Goal: Task Accomplishment & Management: Manage account settings

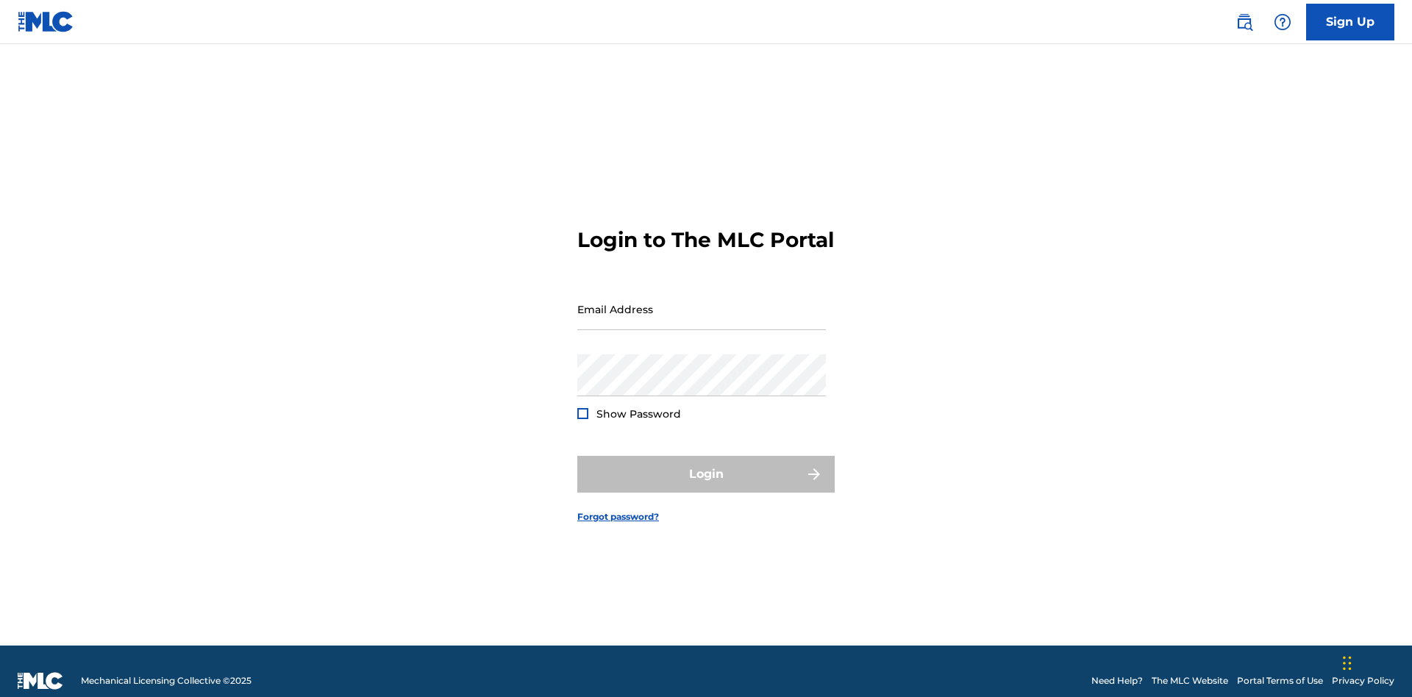
scroll to position [19, 0]
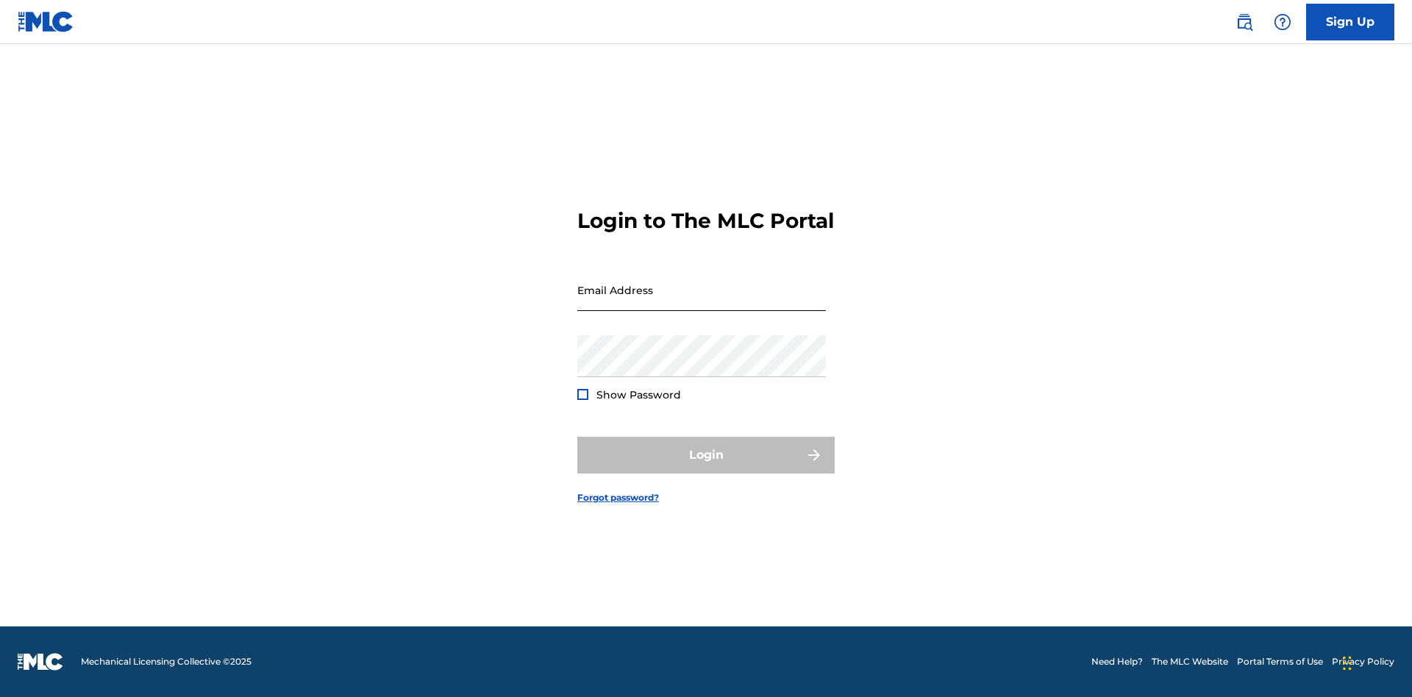
click at [702, 302] on input "Email Address" at bounding box center [701, 290] width 249 height 42
type input "[EMAIL_ADDRESS][DOMAIN_NAME]"
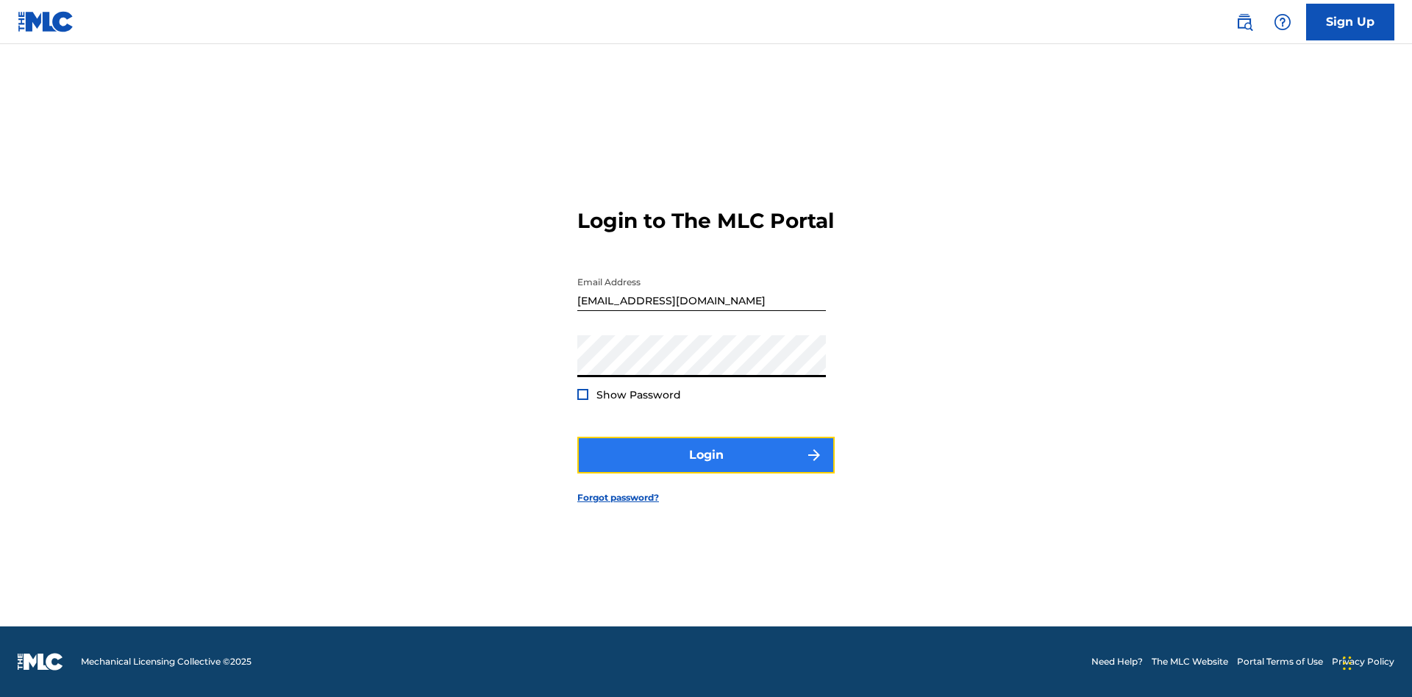
click at [706, 468] on button "Login" at bounding box center [705, 455] width 257 height 37
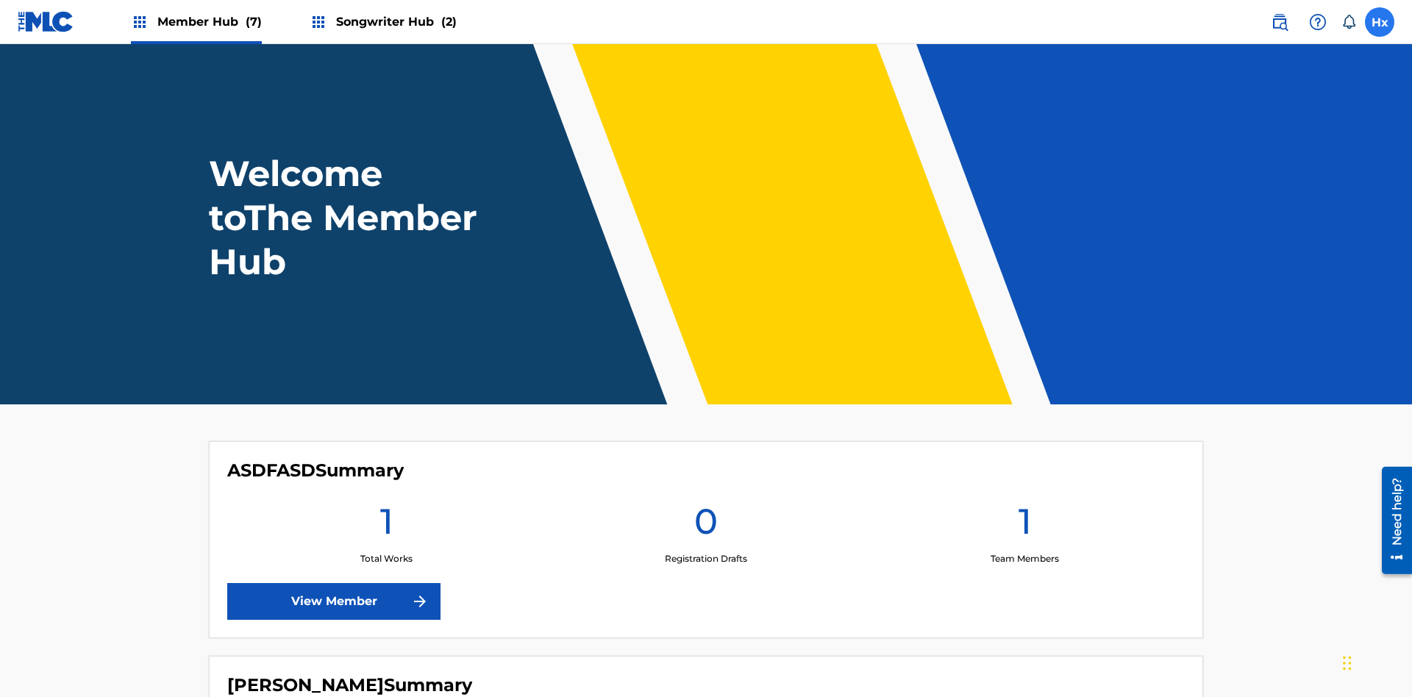
click at [1380, 21] on label at bounding box center [1379, 21] width 29 height 29
click at [1380, 22] on input "Hx H9IaxjogHc xBHRhI6KDn [EMAIL_ADDRESS][DOMAIN_NAME] Notification Preferences …" at bounding box center [1380, 22] width 0 height 0
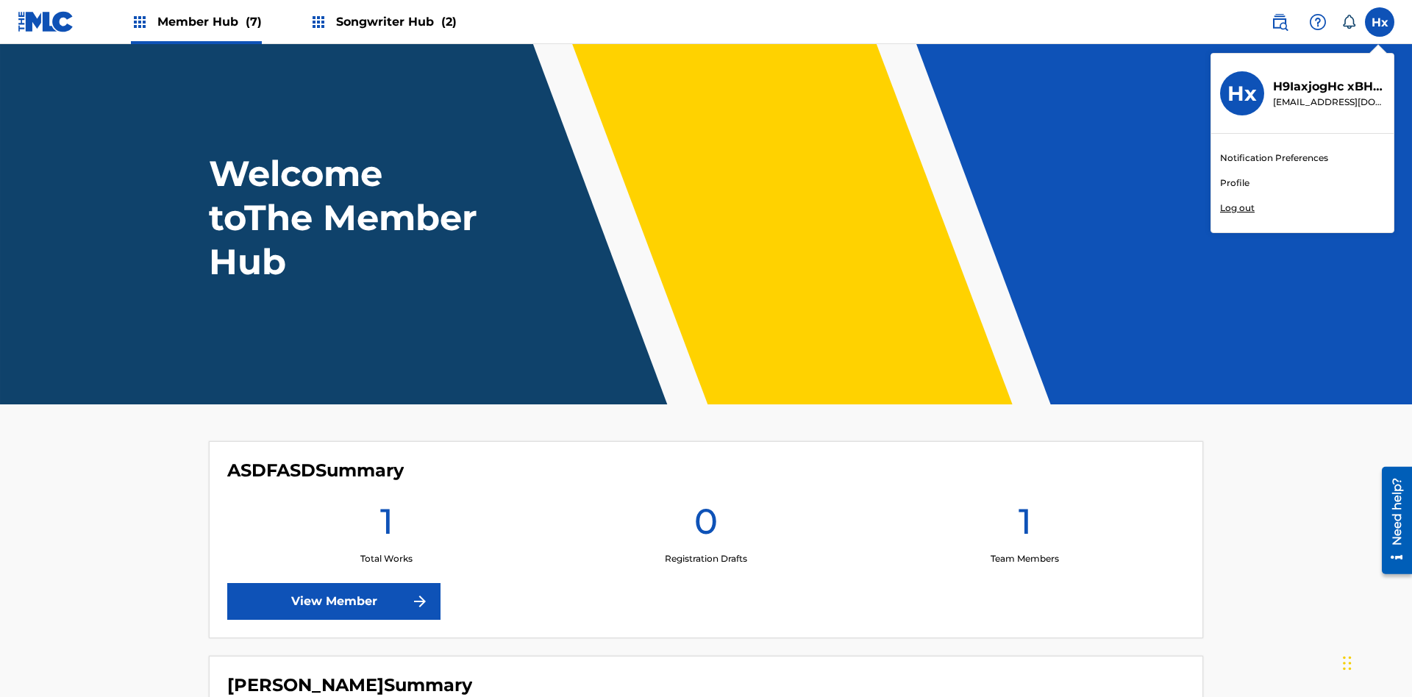
click at [1234, 183] on link "Profile" at bounding box center [1234, 183] width 29 height 13
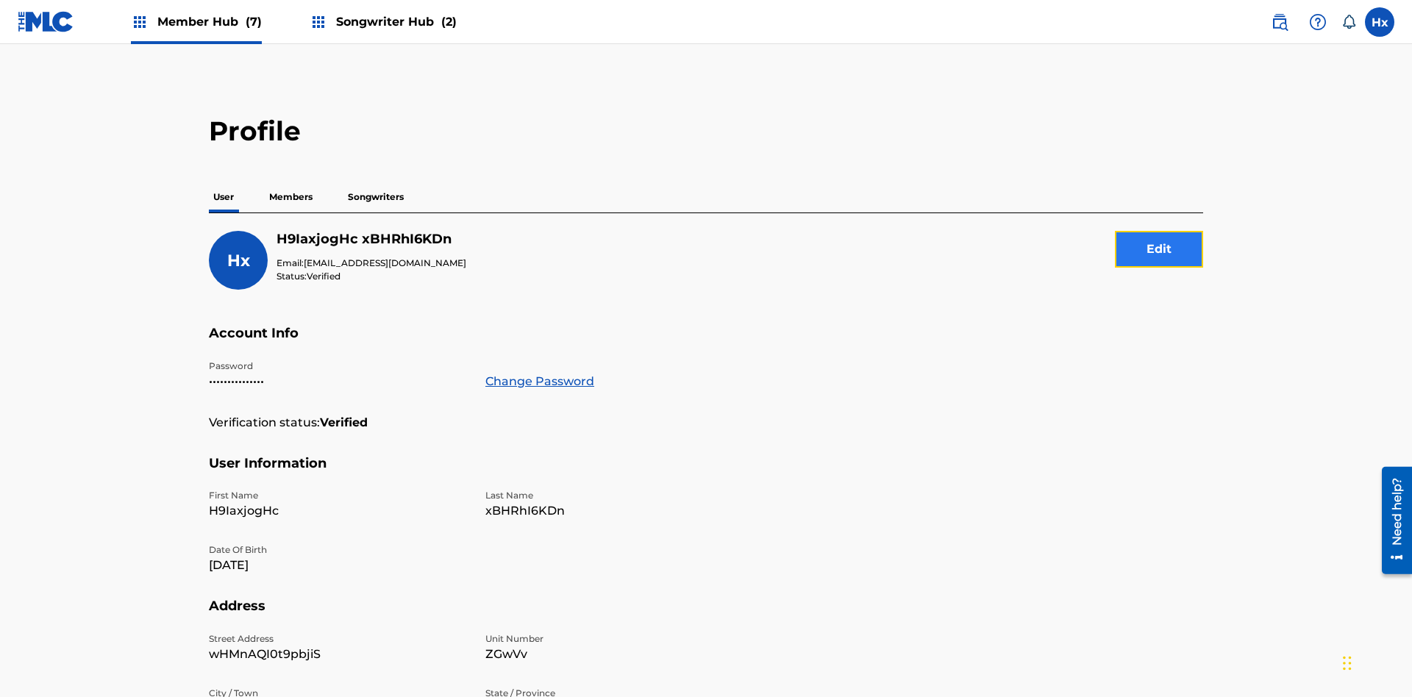
click at [1159, 231] on button "Edit" at bounding box center [1159, 249] width 88 height 37
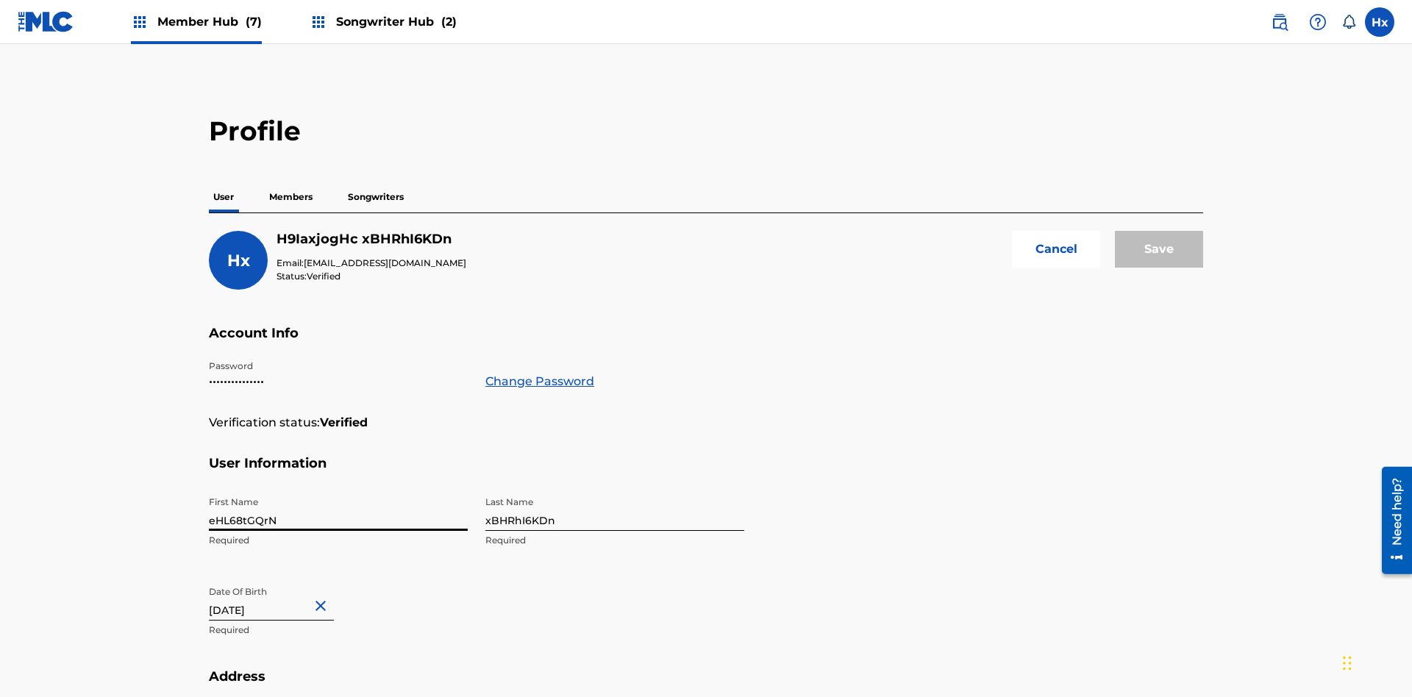
scroll to position [401, 0]
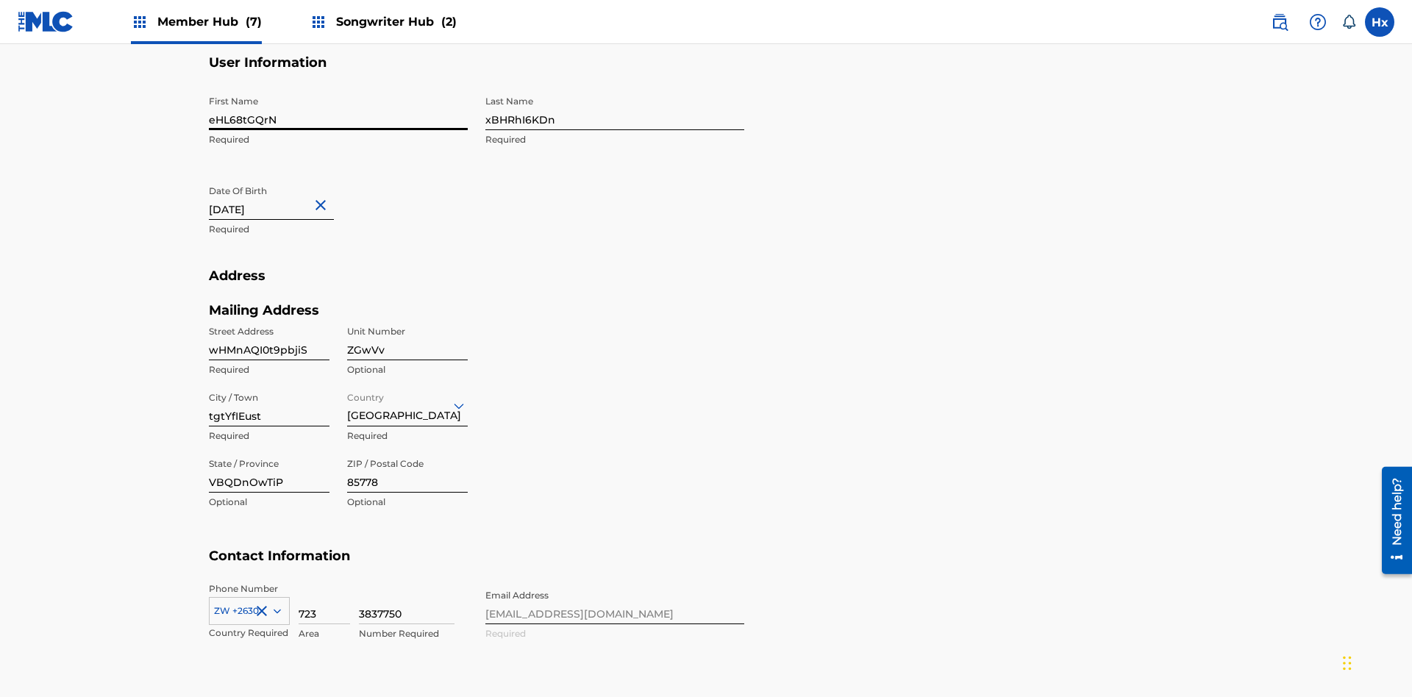
type input "eHL68tGQrN"
click at [615, 109] on input "xBHRhI6KDn" at bounding box center [614, 109] width 259 height 42
type input "v7q6HgTRa3"
click at [283, 178] on input "[DATE]" at bounding box center [271, 199] width 125 height 42
select select "4"
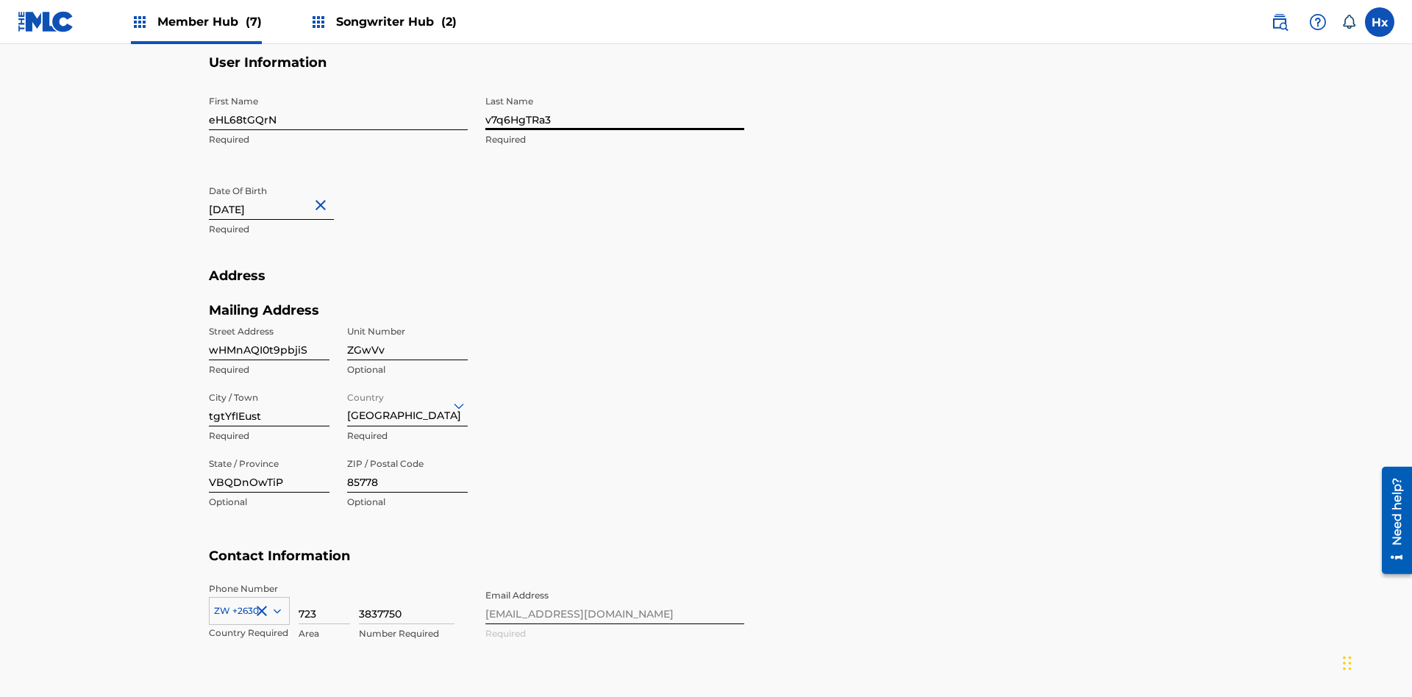
select select "2024"
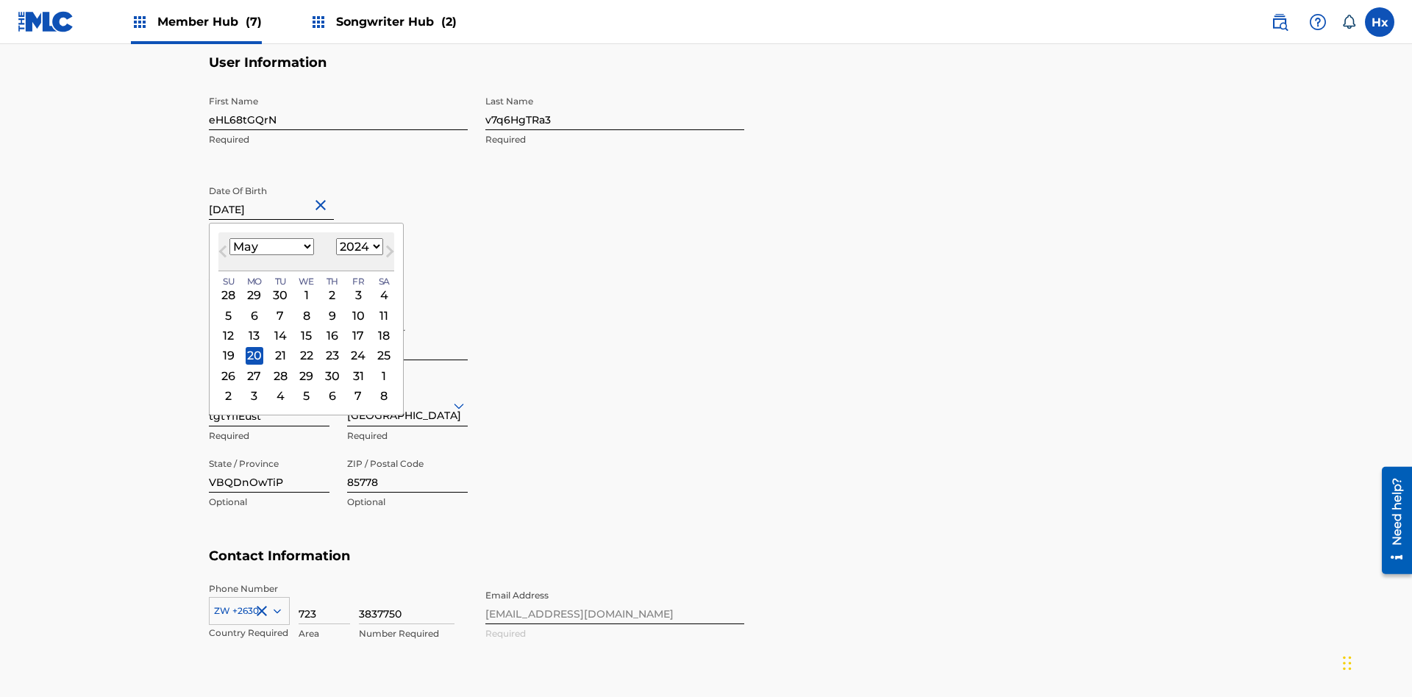
click at [271, 238] on select "January February March April May June July August September October November De…" at bounding box center [272, 246] width 85 height 17
select select "0"
click at [358, 255] on select "1900 1901 1902 1903 1904 1905 1906 1907 1908 1909 1910 1911 1912 1913 1914 1915…" at bounding box center [359, 246] width 47 height 17
click at [280, 327] on div "16" at bounding box center [280, 336] width 18 height 18
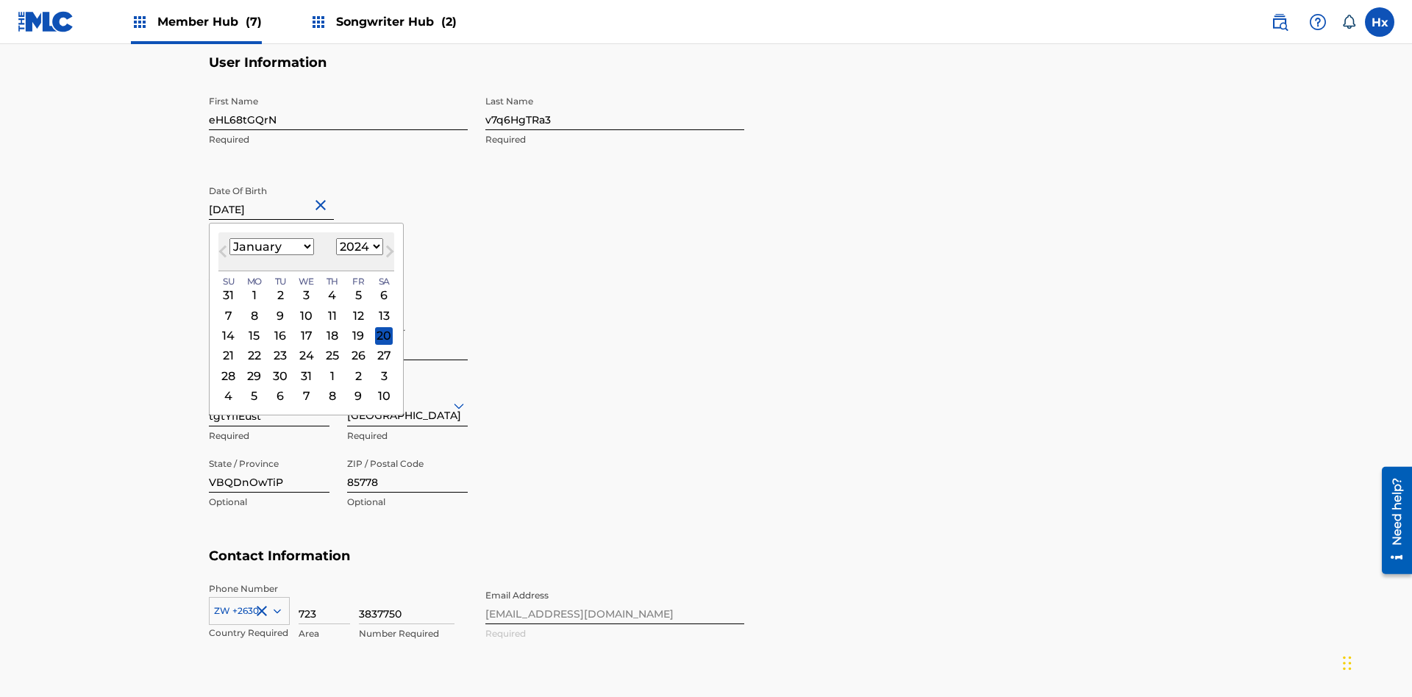
click at [269, 319] on input "wHMnAQI0t9pbjiS" at bounding box center [269, 340] width 121 height 42
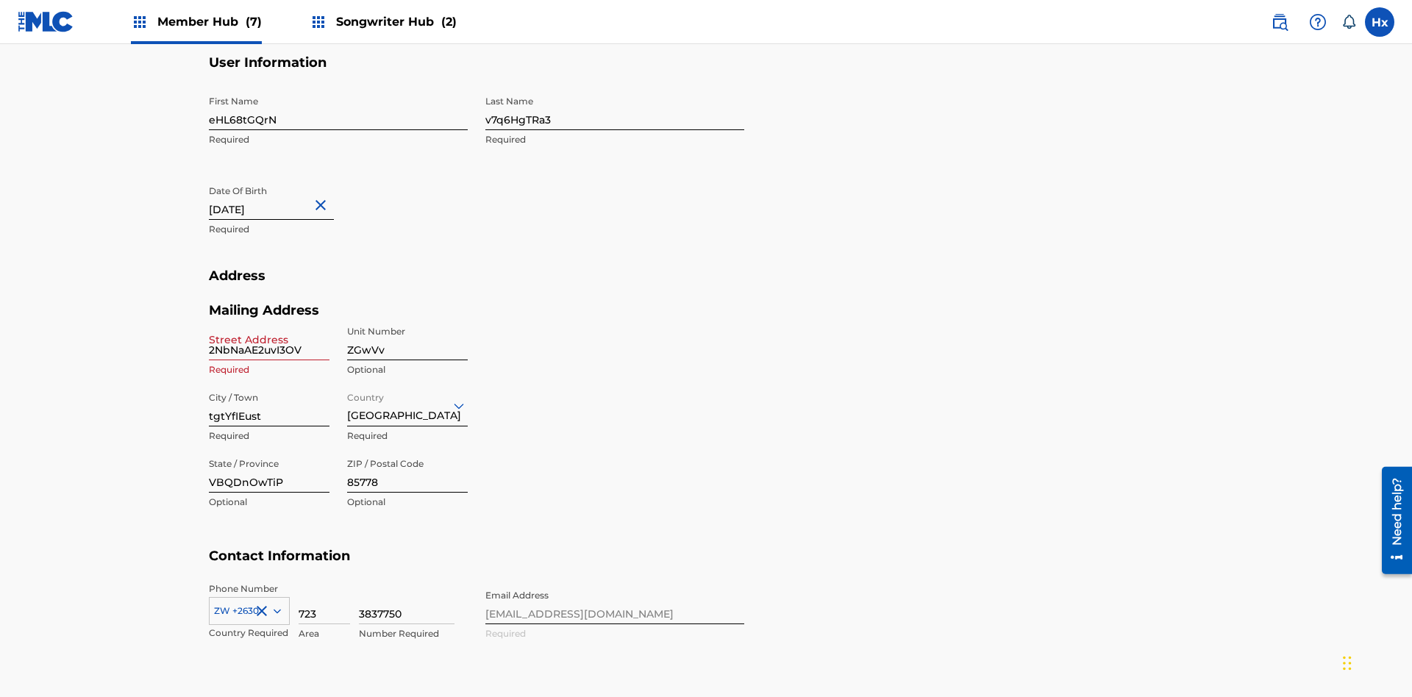
type input "2NbNaAE2uvI3OVO"
type input "January 16 2024"
type input "2NbNaAE2uvI3OVO"
click at [408, 319] on input "ZGwVv" at bounding box center [407, 340] width 121 height 42
type input "AeSVz"
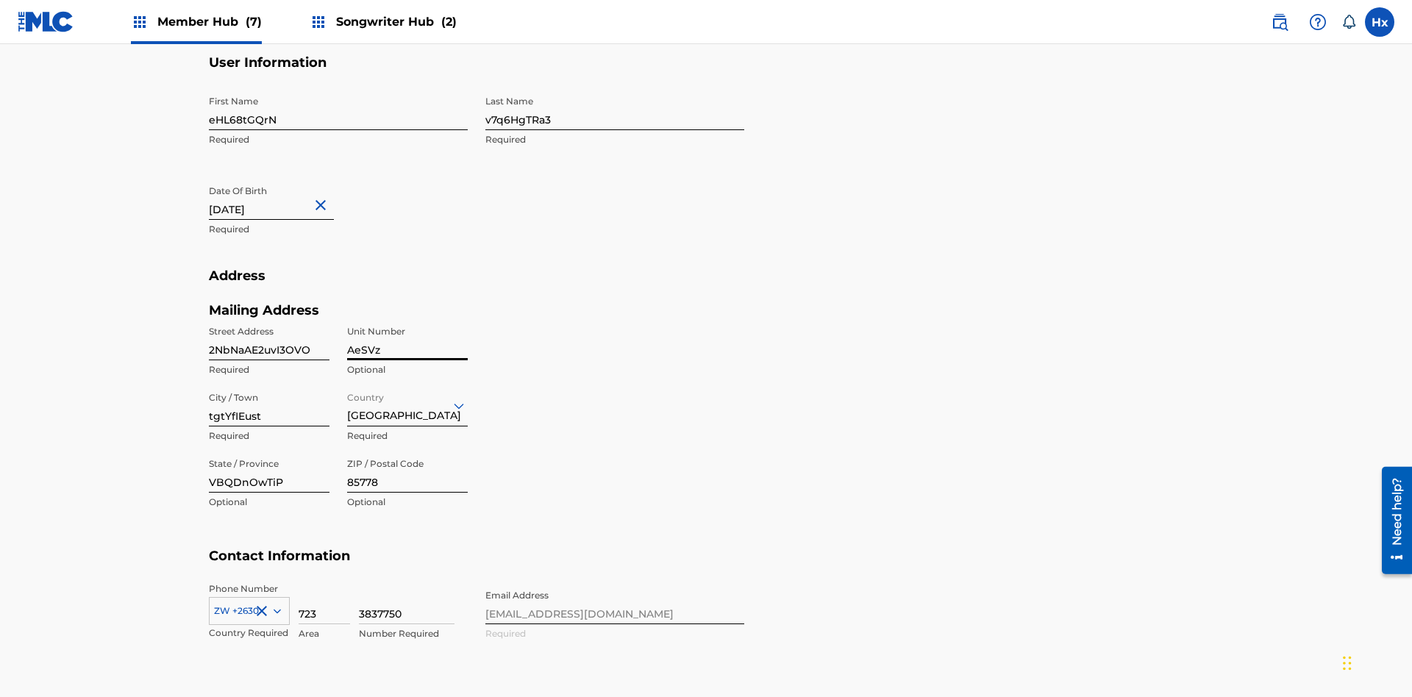
click at [269, 385] on input "tgtYfIEust" at bounding box center [269, 406] width 121 height 42
type input "a2qMev6y8f"
click at [348, 398] on input "Country" at bounding box center [348, 405] width 3 height 15
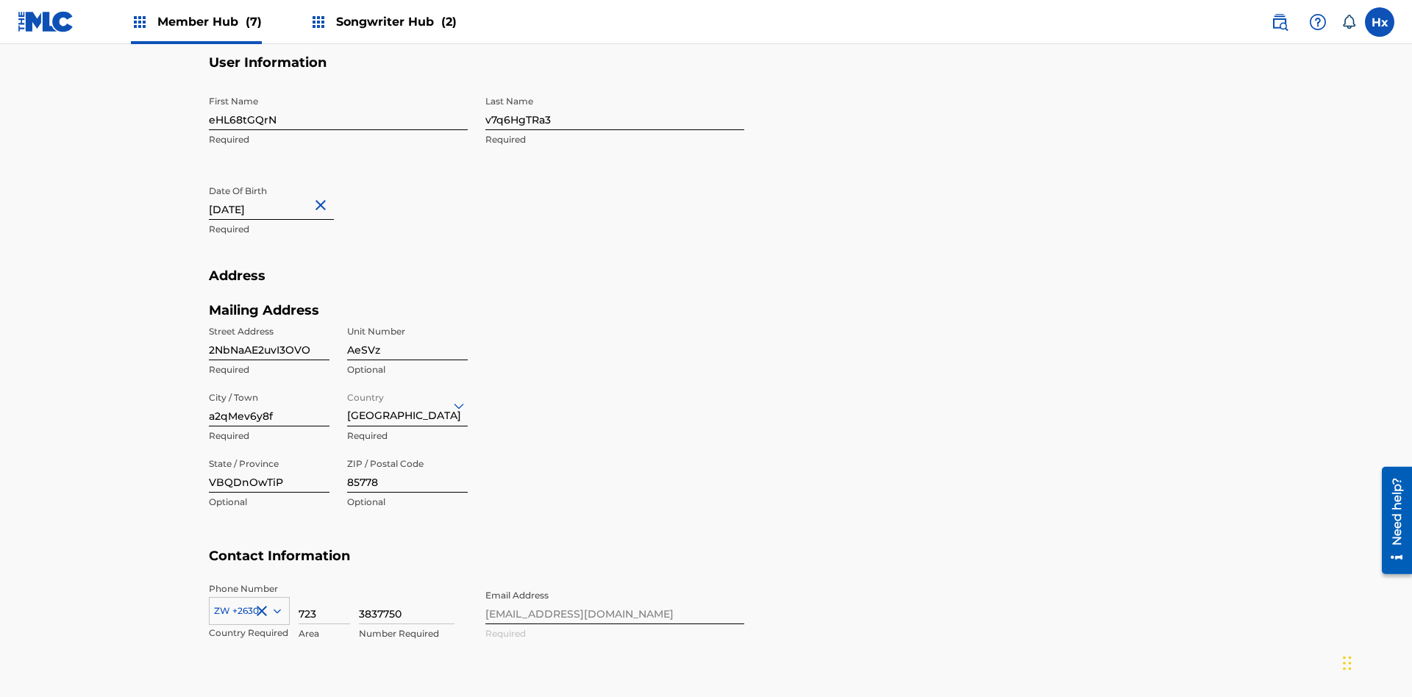
click at [269, 451] on input "VBQDnOwTiP" at bounding box center [269, 472] width 121 height 42
type input "GX0NTgEnqb"
click at [408, 451] on input "85778" at bounding box center [407, 472] width 121 height 42
type input "49911"
click at [274, 609] on icon at bounding box center [277, 611] width 7 height 4
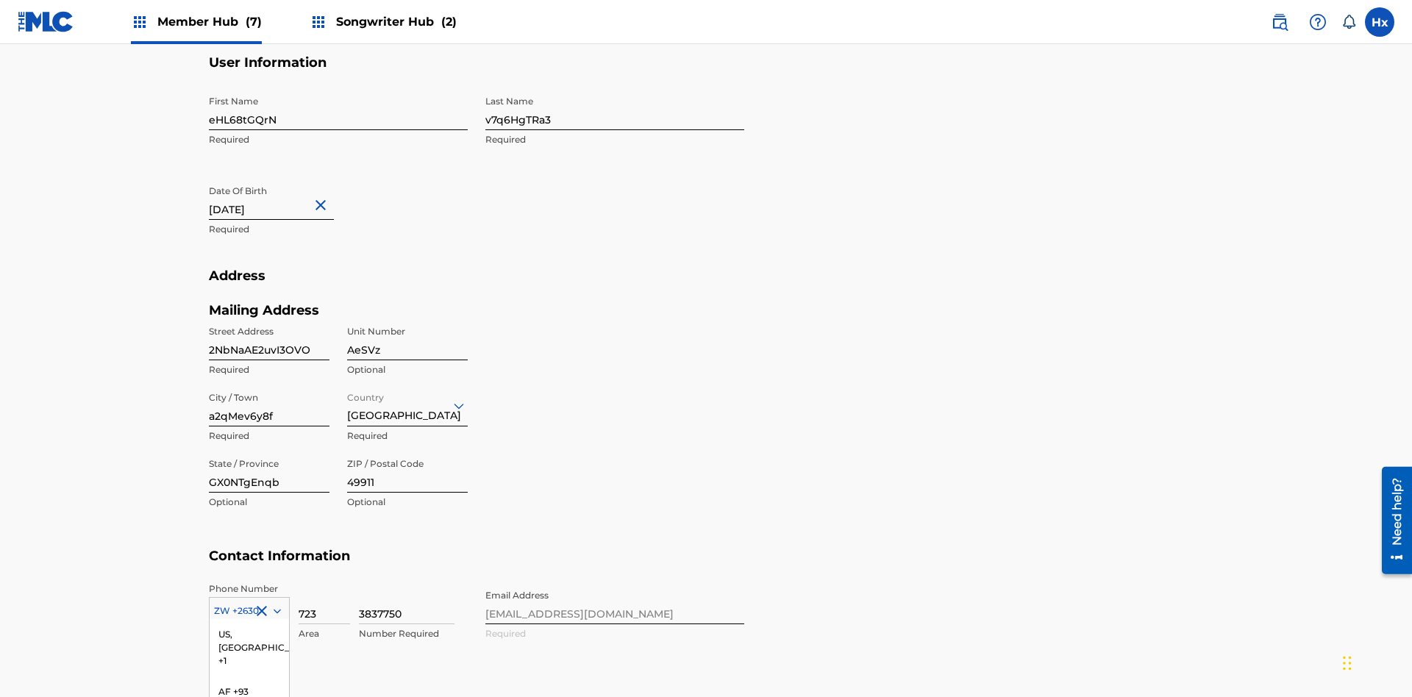
click at [324, 583] on input "723" at bounding box center [324, 604] width 51 height 42
type input "618"
click at [407, 583] on input "3837750" at bounding box center [407, 604] width 96 height 42
